Goal: Check status

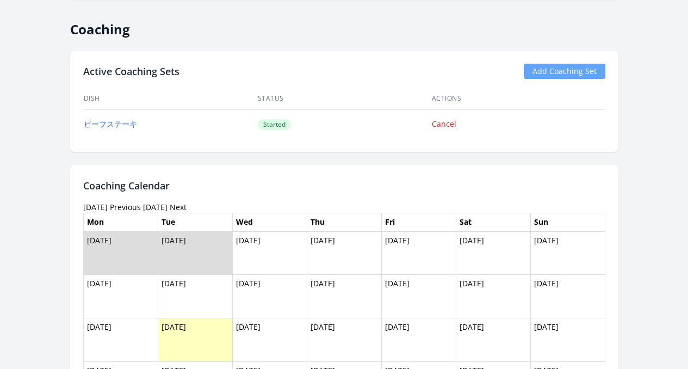
scroll to position [614, 0]
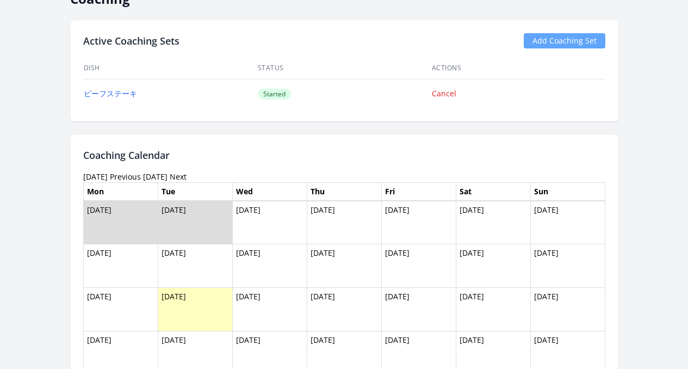
click at [111, 177] on link "Previous" at bounding box center [125, 176] width 31 height 10
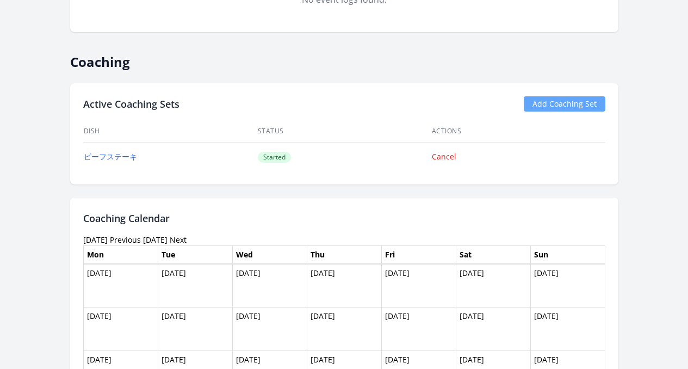
scroll to position [530, 0]
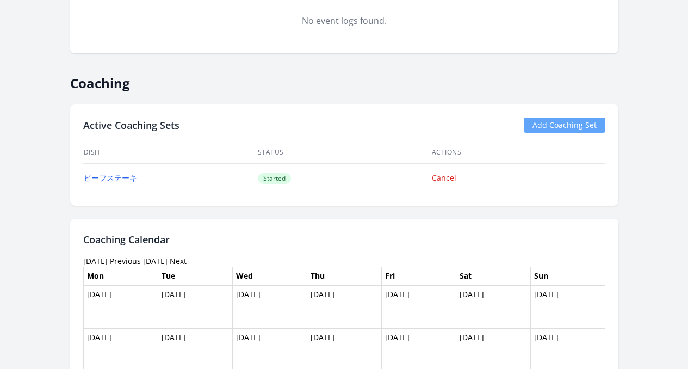
click at [120, 261] on link "Previous" at bounding box center [125, 260] width 31 height 10
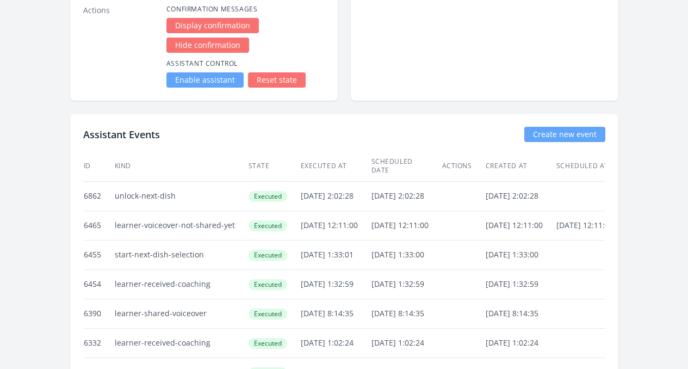
scroll to position [2118, 0]
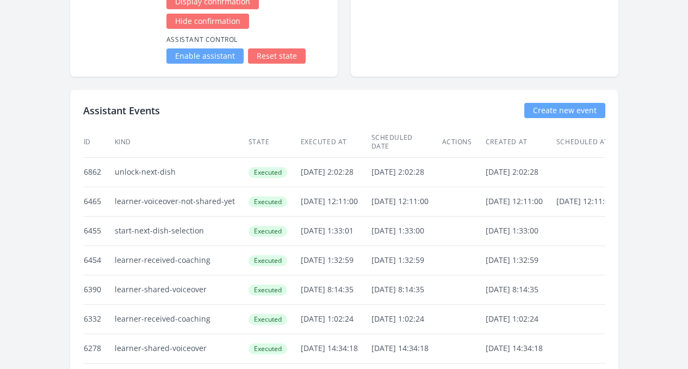
drag, startPoint x: 77, startPoint y: 138, endPoint x: 129, endPoint y: 138, distance: 51.6
click at [128, 157] on td "unlock-next-dish" at bounding box center [181, 171] width 134 height 29
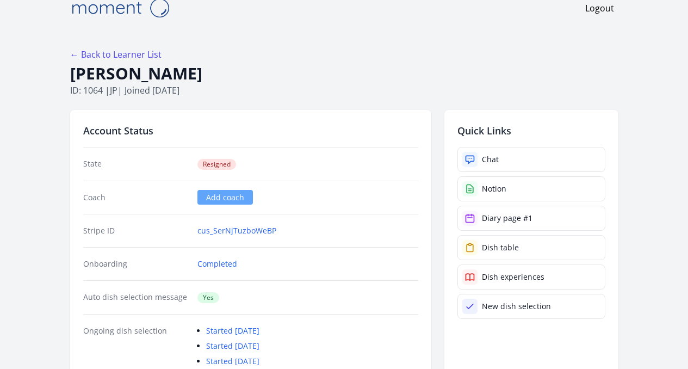
scroll to position [0, 0]
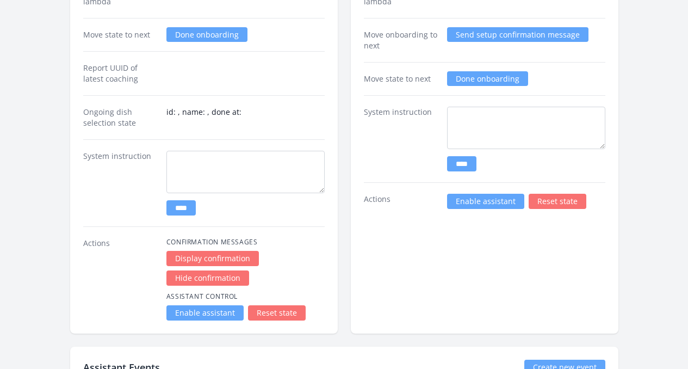
scroll to position [1662, 0]
